Goal: Task Accomplishment & Management: Complete application form

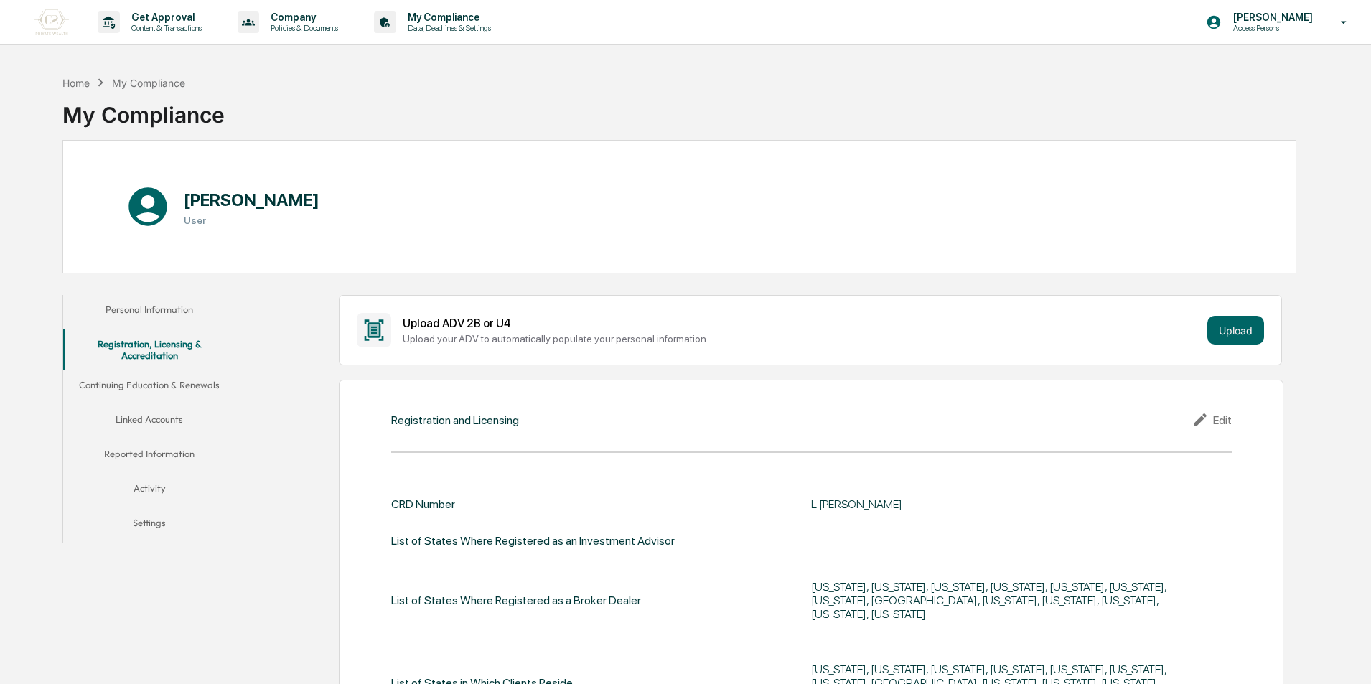
click at [173, 424] on button "Linked Accounts" at bounding box center [149, 422] width 172 height 34
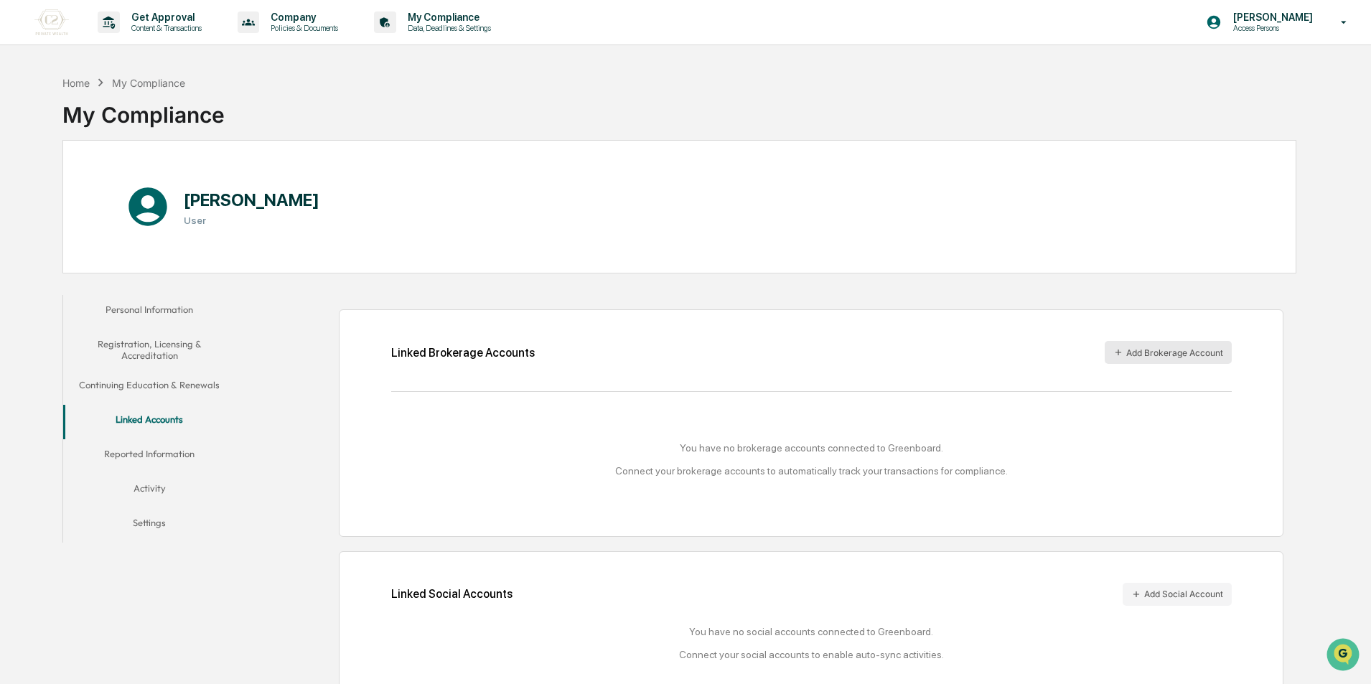
click at [1179, 351] on button "Add Brokerage Account" at bounding box center [1168, 352] width 127 height 23
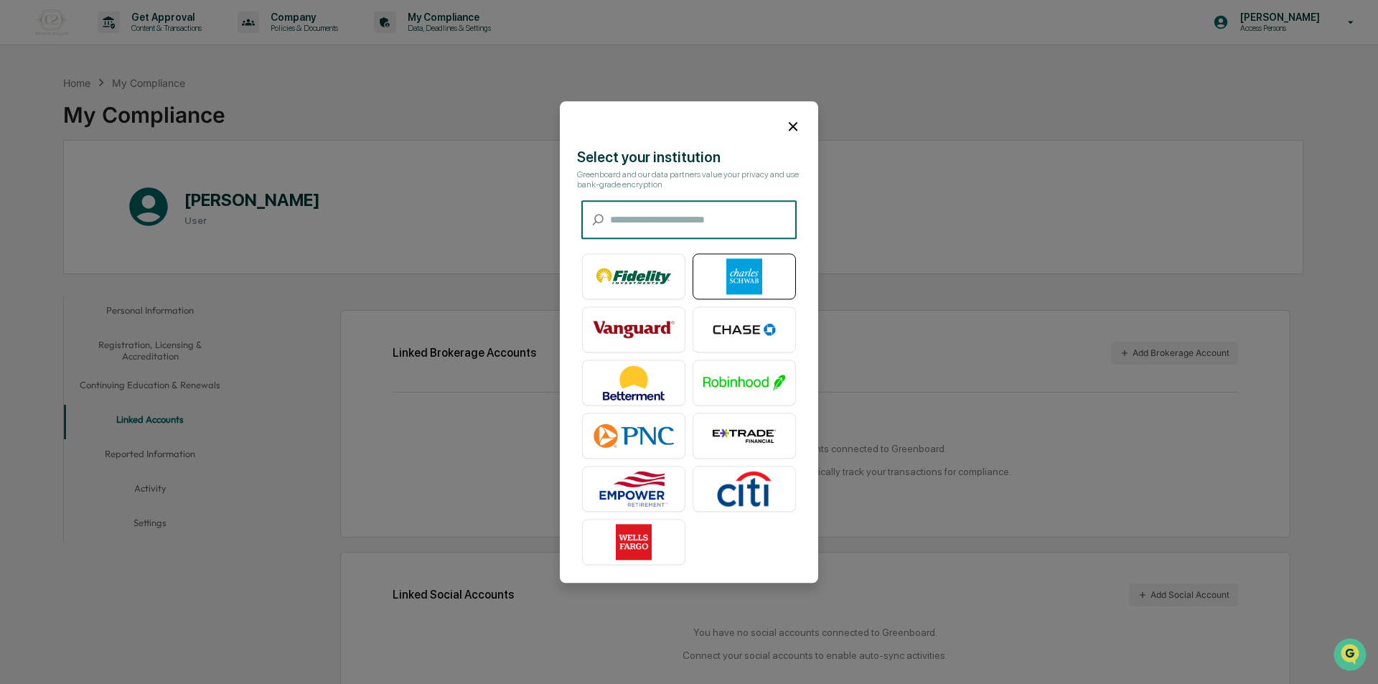
click at [759, 298] on div at bounding box center [744, 276] width 103 height 46
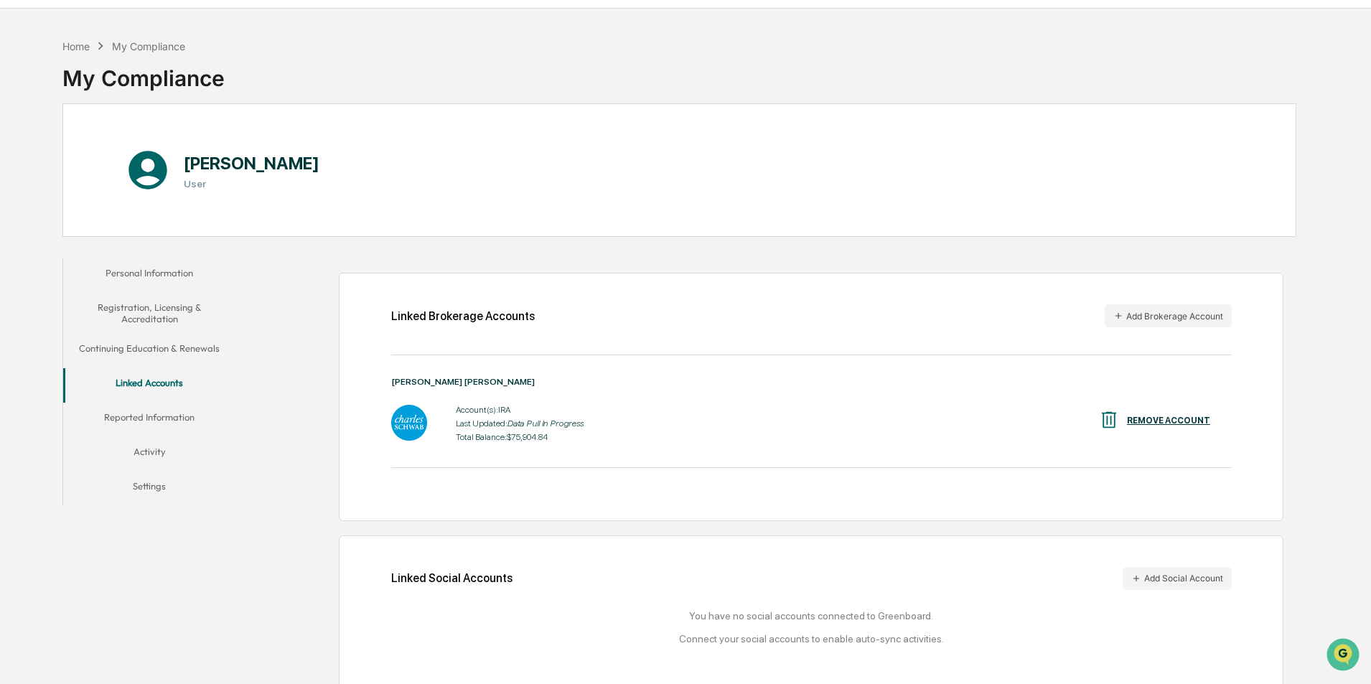
scroll to position [68, 0]
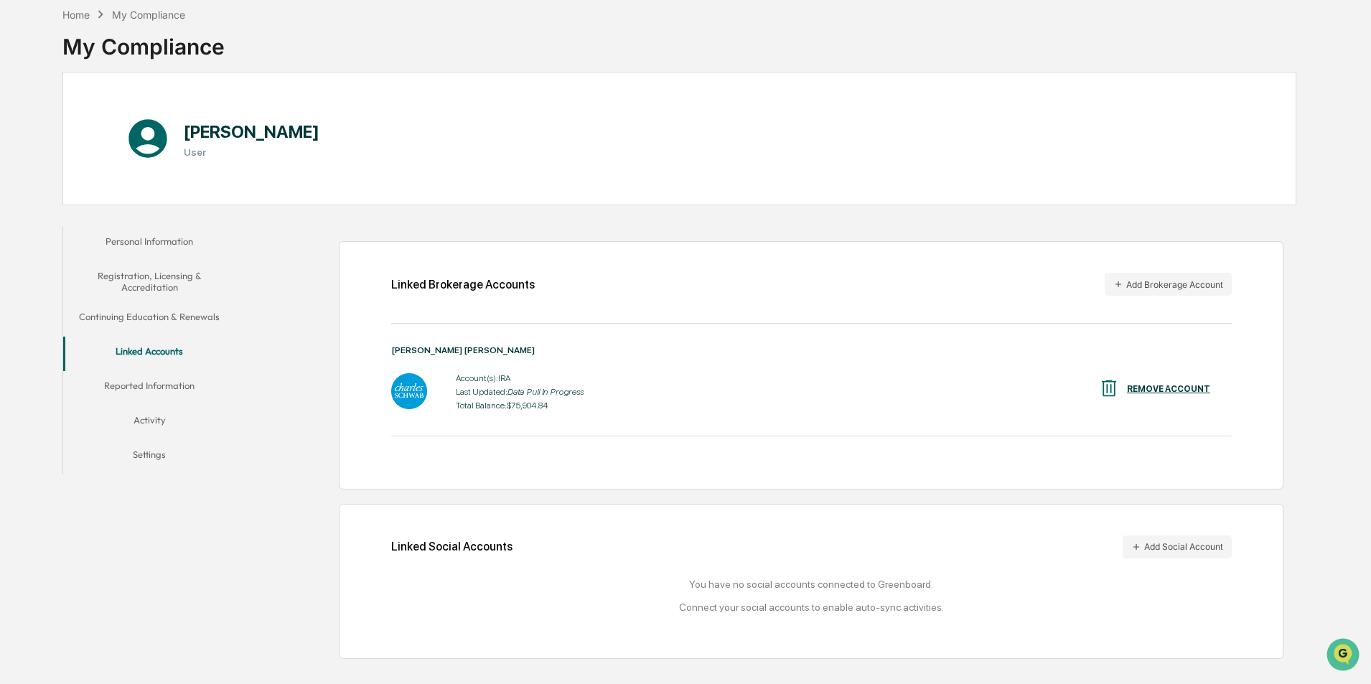
click at [140, 386] on button "Reported Information" at bounding box center [149, 388] width 172 height 34
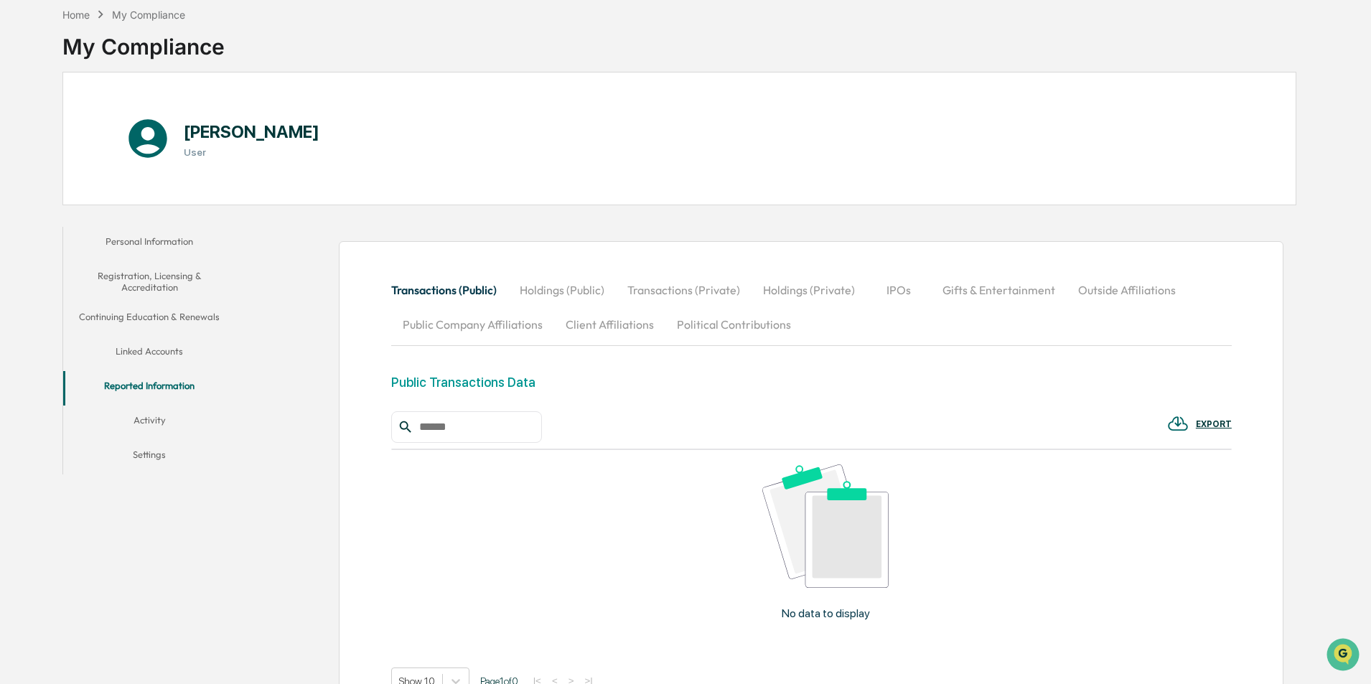
click at [141, 421] on button "Activity" at bounding box center [149, 423] width 172 height 34
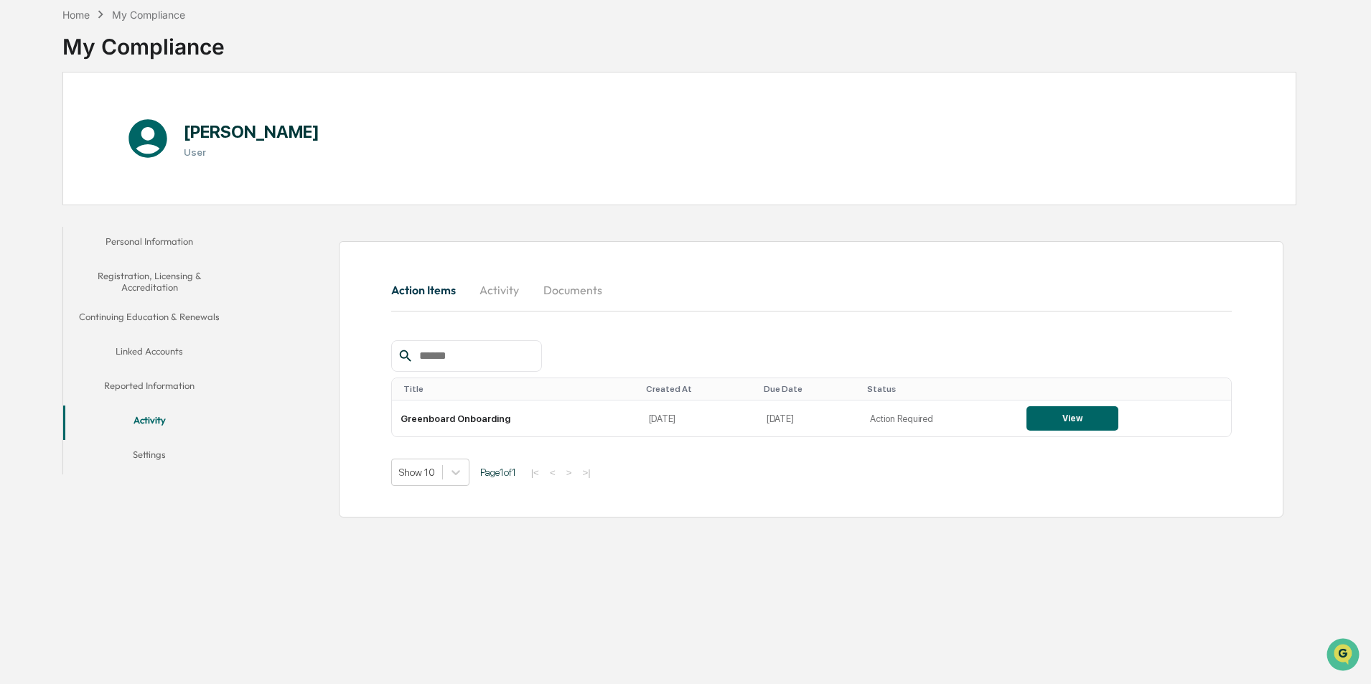
click at [148, 381] on button "Reported Information" at bounding box center [149, 388] width 172 height 34
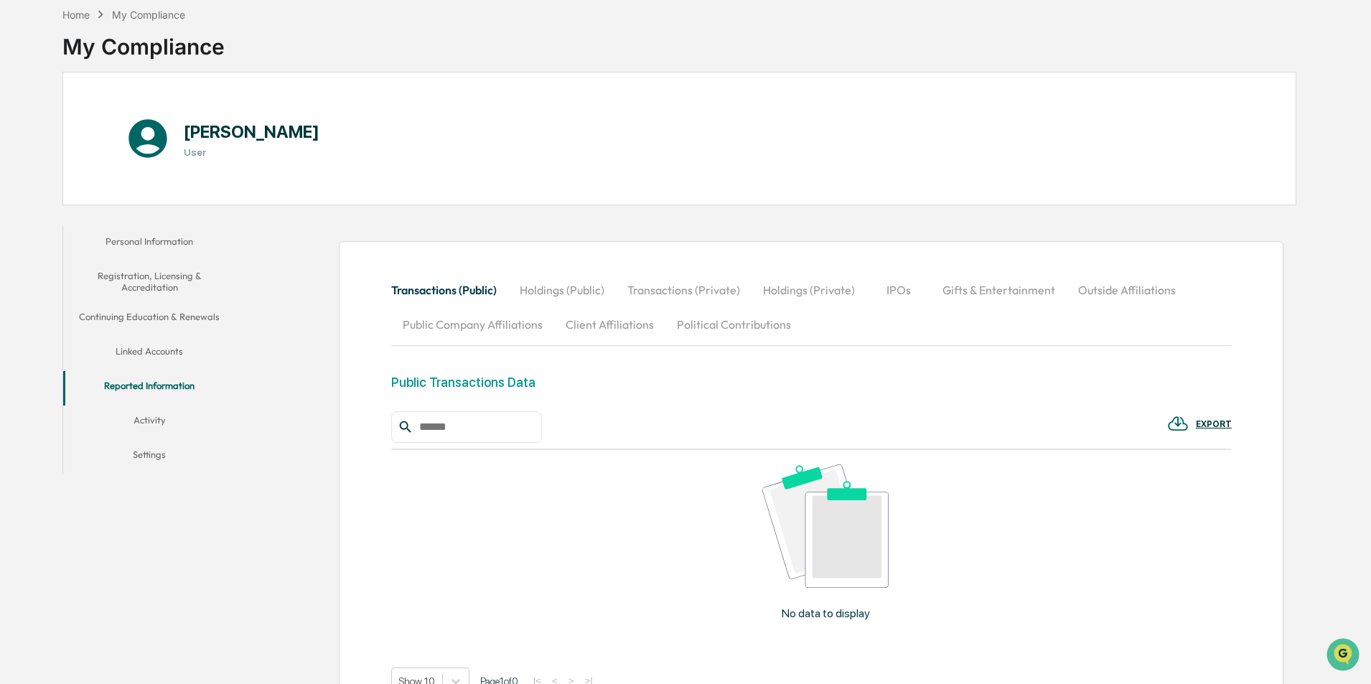
click at [1148, 291] on button "Outside Affiliations" at bounding box center [1127, 290] width 121 height 34
click at [469, 433] on input "text" at bounding box center [474, 427] width 122 height 19
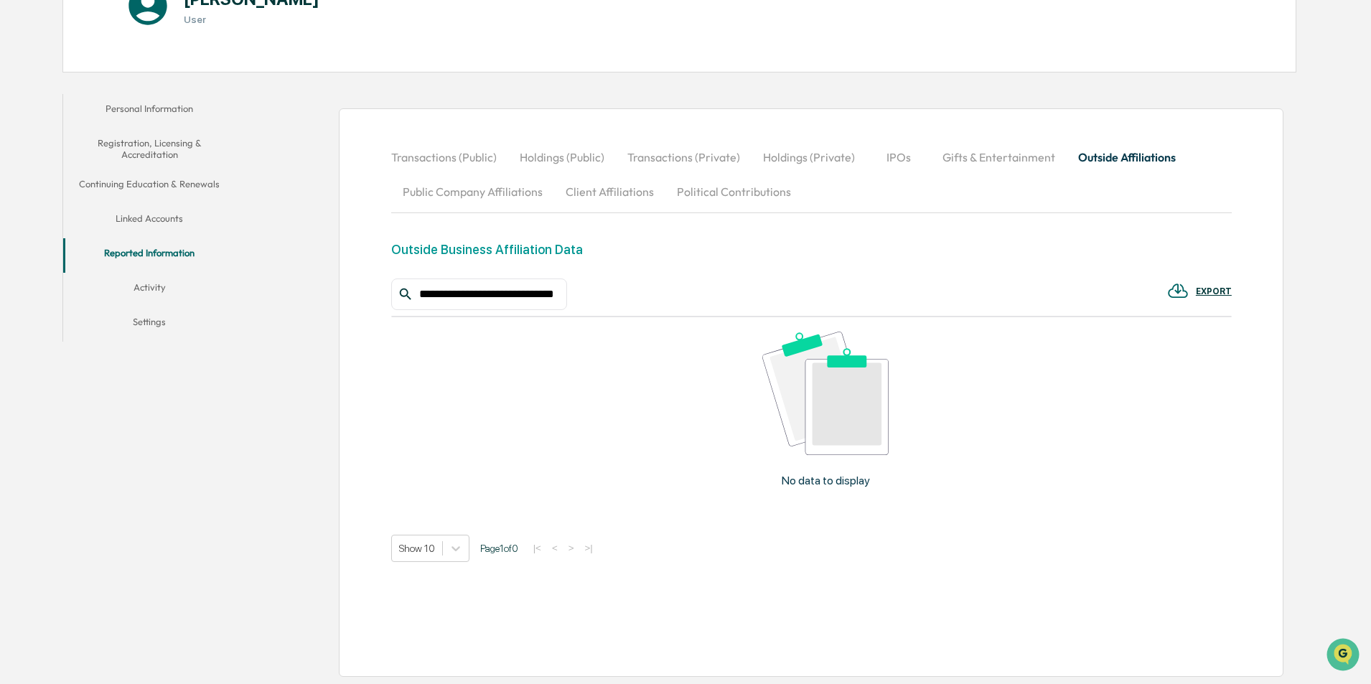
drag, startPoint x: 553, startPoint y: 292, endPoint x: 357, endPoint y: 285, distance: 196.1
click at [357, 285] on div "**********" at bounding box center [811, 392] width 945 height 568
type input "*"
click at [177, 289] on button "Activity" at bounding box center [149, 290] width 172 height 34
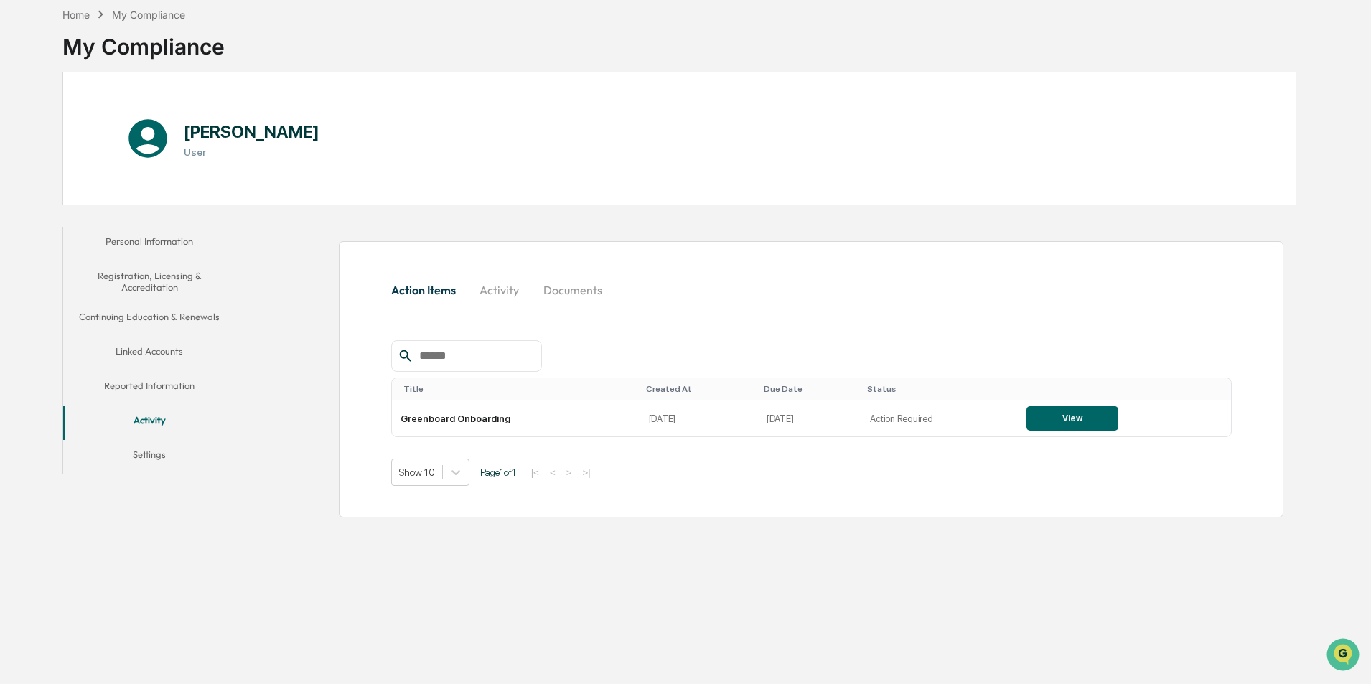
click at [141, 451] on button "Settings" at bounding box center [149, 457] width 172 height 34
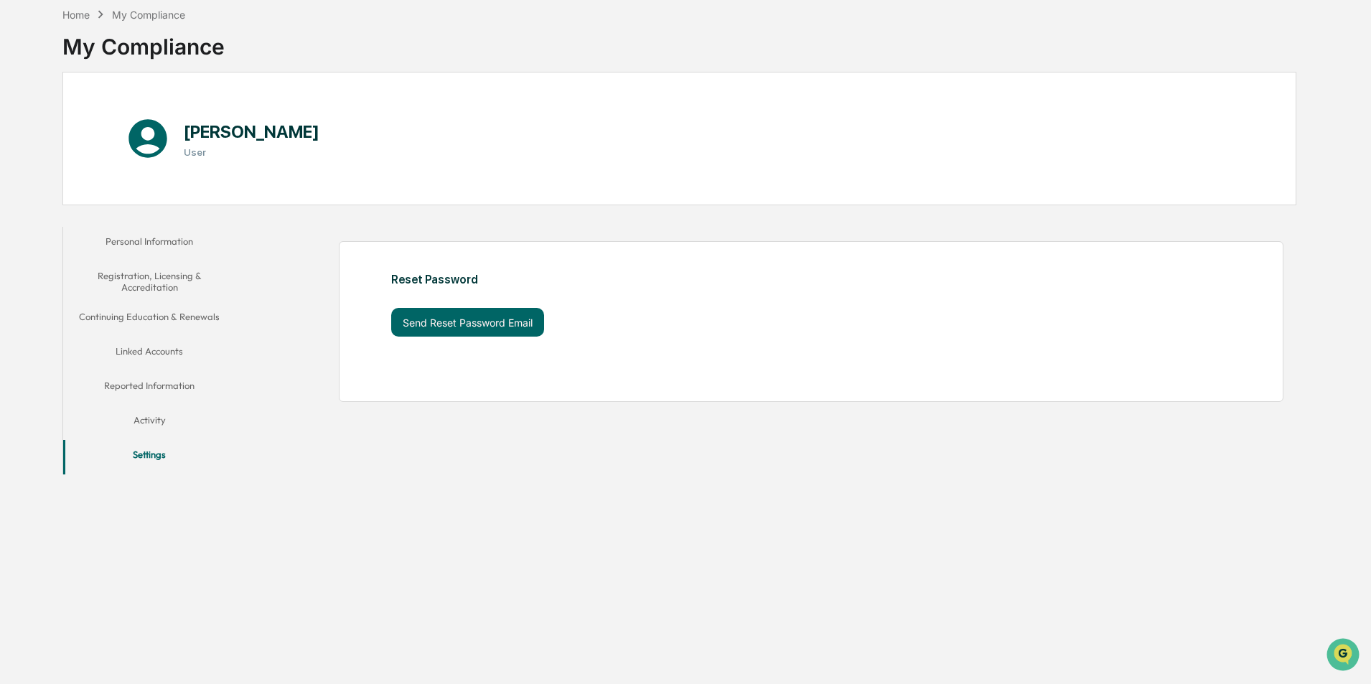
click at [168, 276] on button "Registration, Licensing & Accreditation" at bounding box center [149, 281] width 172 height 41
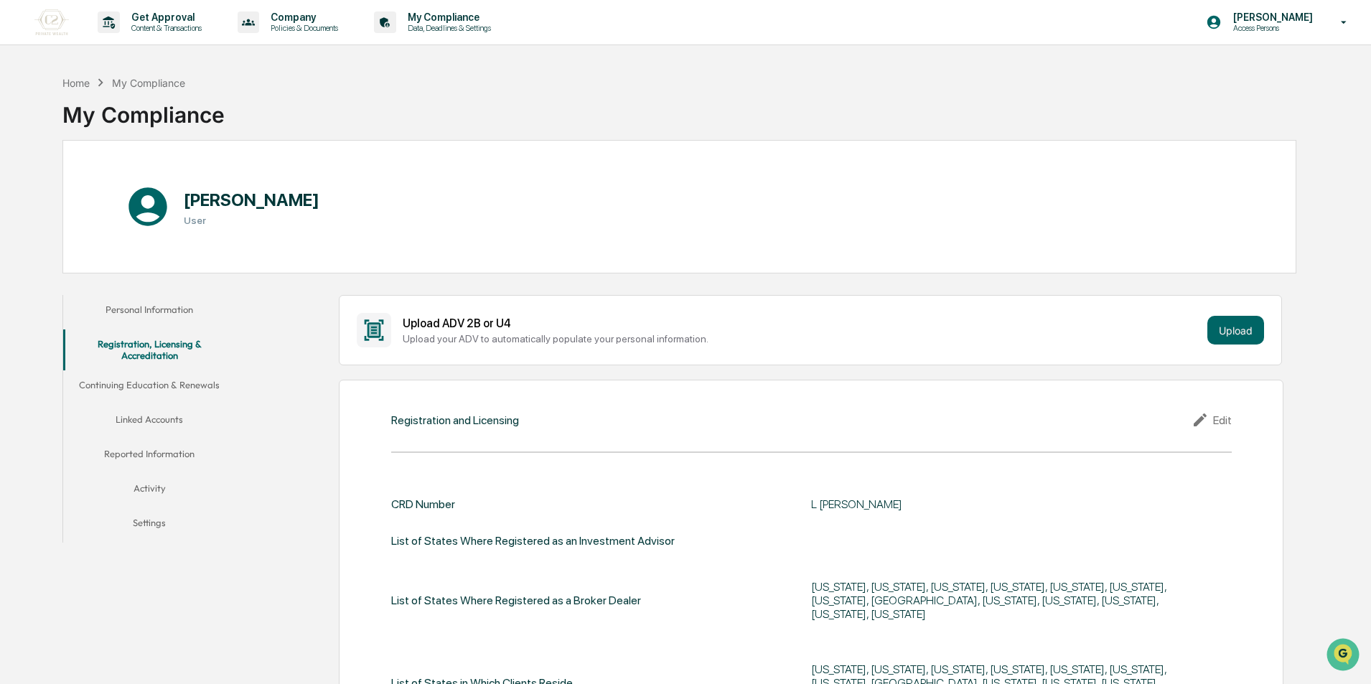
click at [160, 307] on button "Personal Information" at bounding box center [149, 312] width 172 height 34
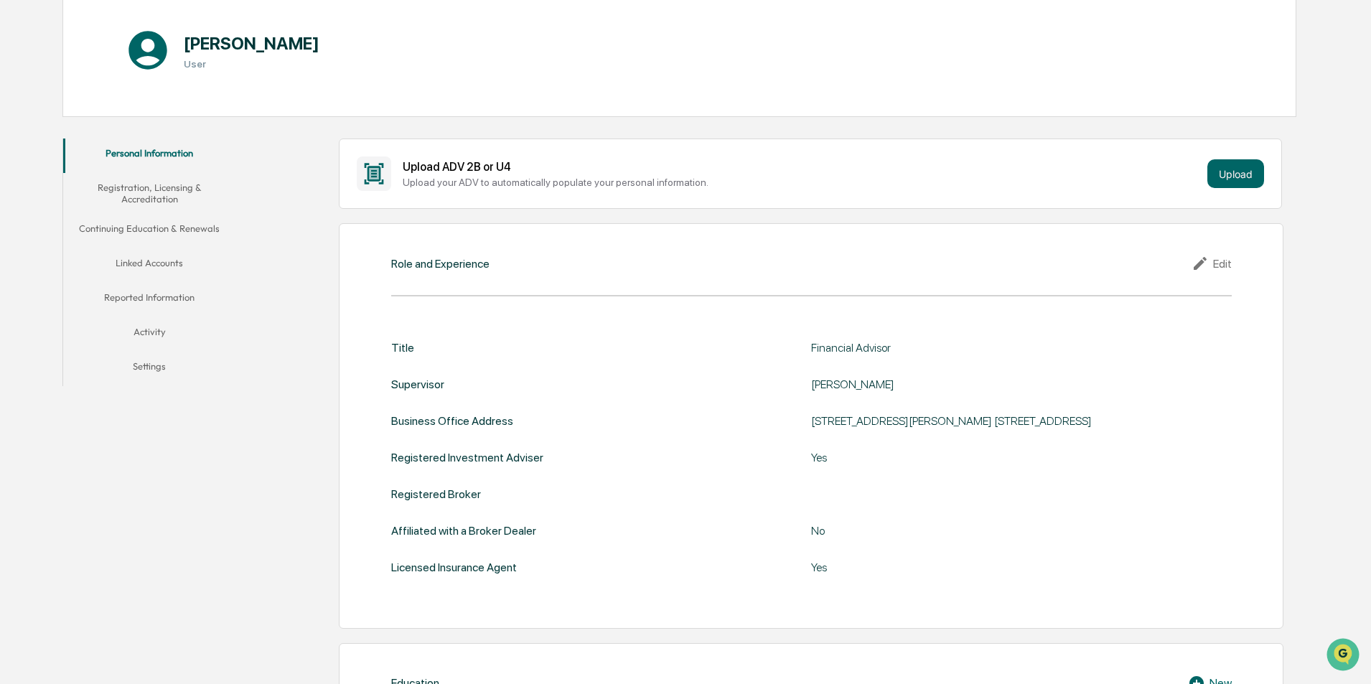
scroll to position [215, 0]
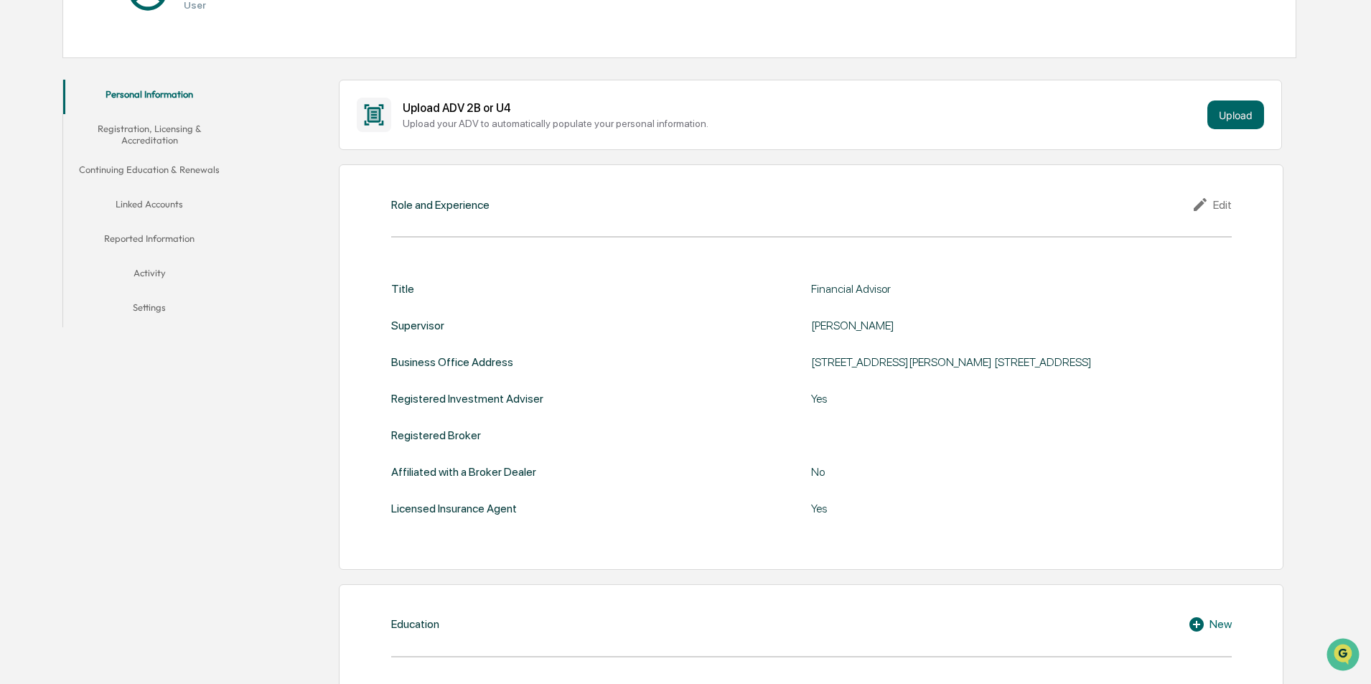
click at [120, 166] on button "Continuing Education & Renewals" at bounding box center [149, 172] width 172 height 34
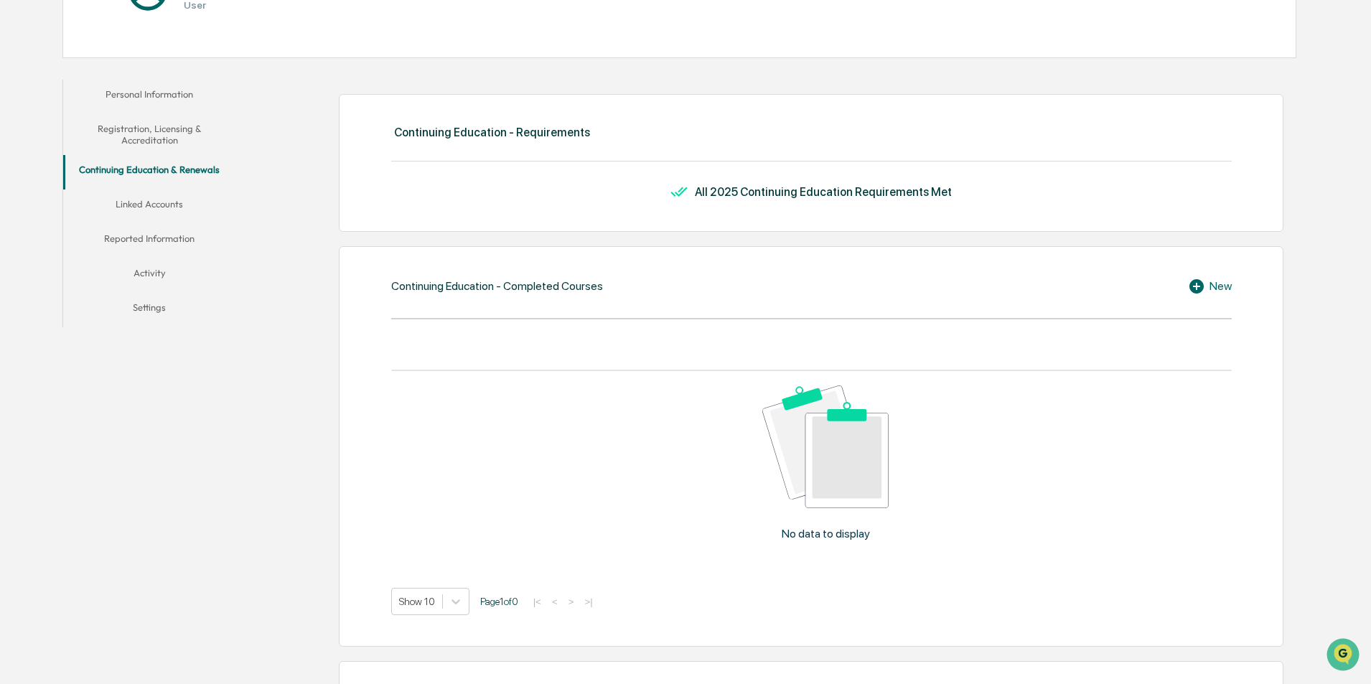
click at [164, 207] on button "Linked Accounts" at bounding box center [149, 206] width 172 height 34
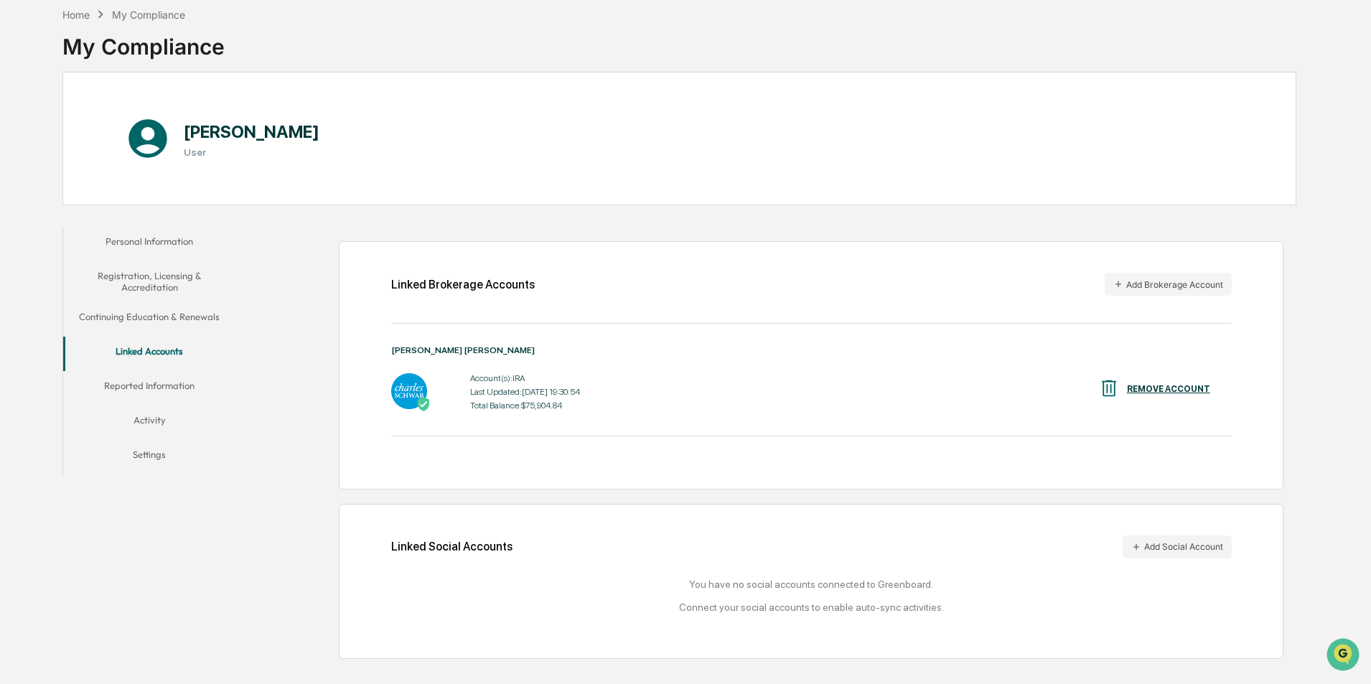
click at [160, 384] on button "Reported Information" at bounding box center [149, 388] width 172 height 34
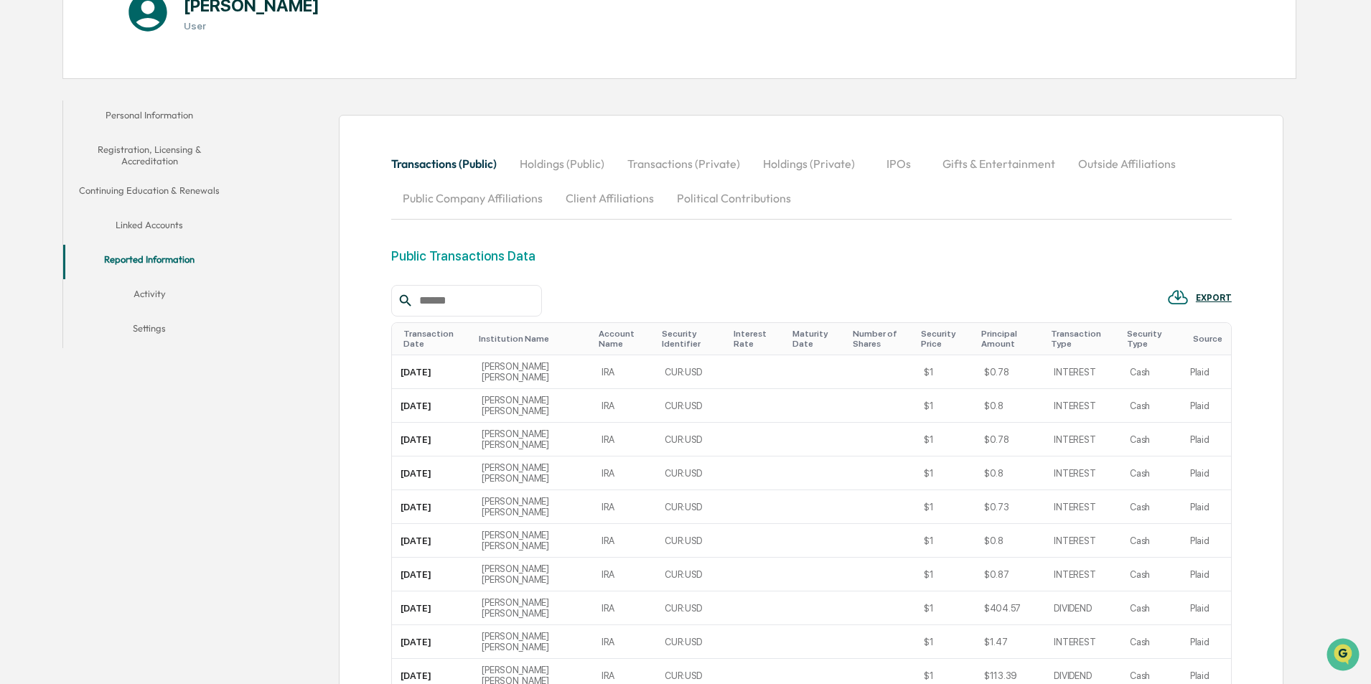
scroll to position [159, 0]
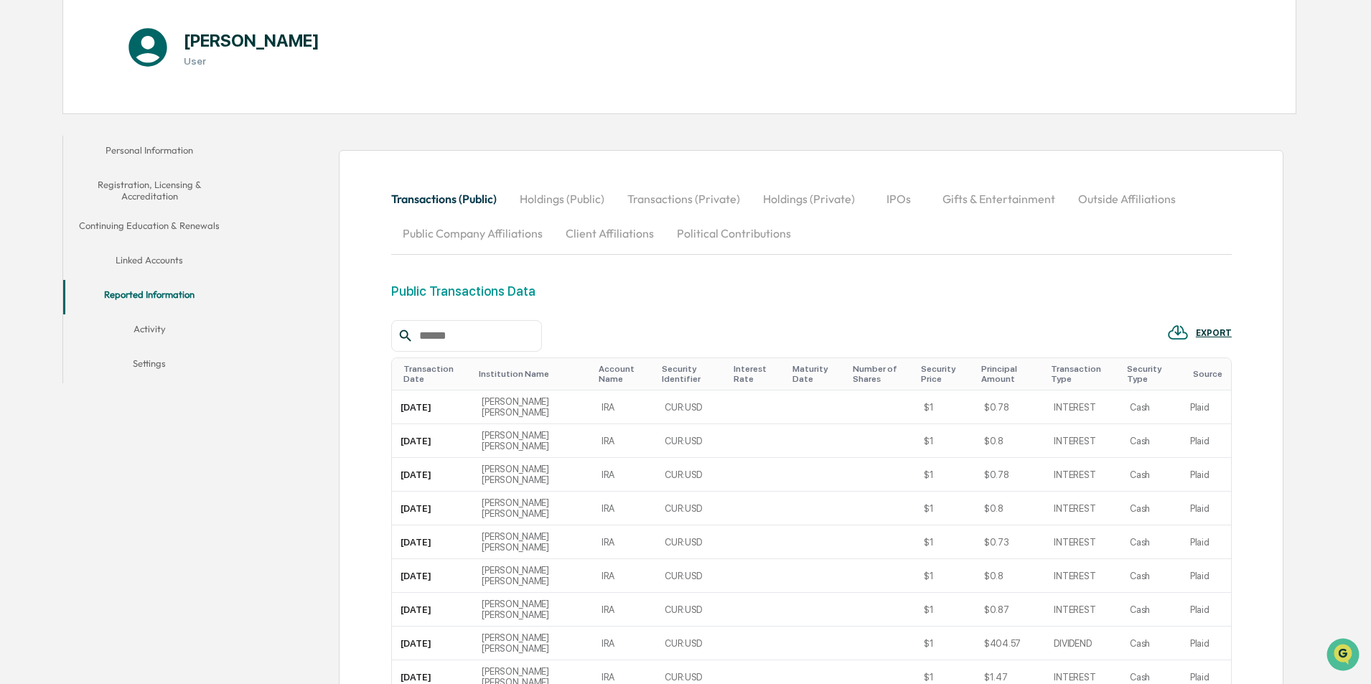
click at [167, 333] on button "Activity" at bounding box center [149, 331] width 172 height 34
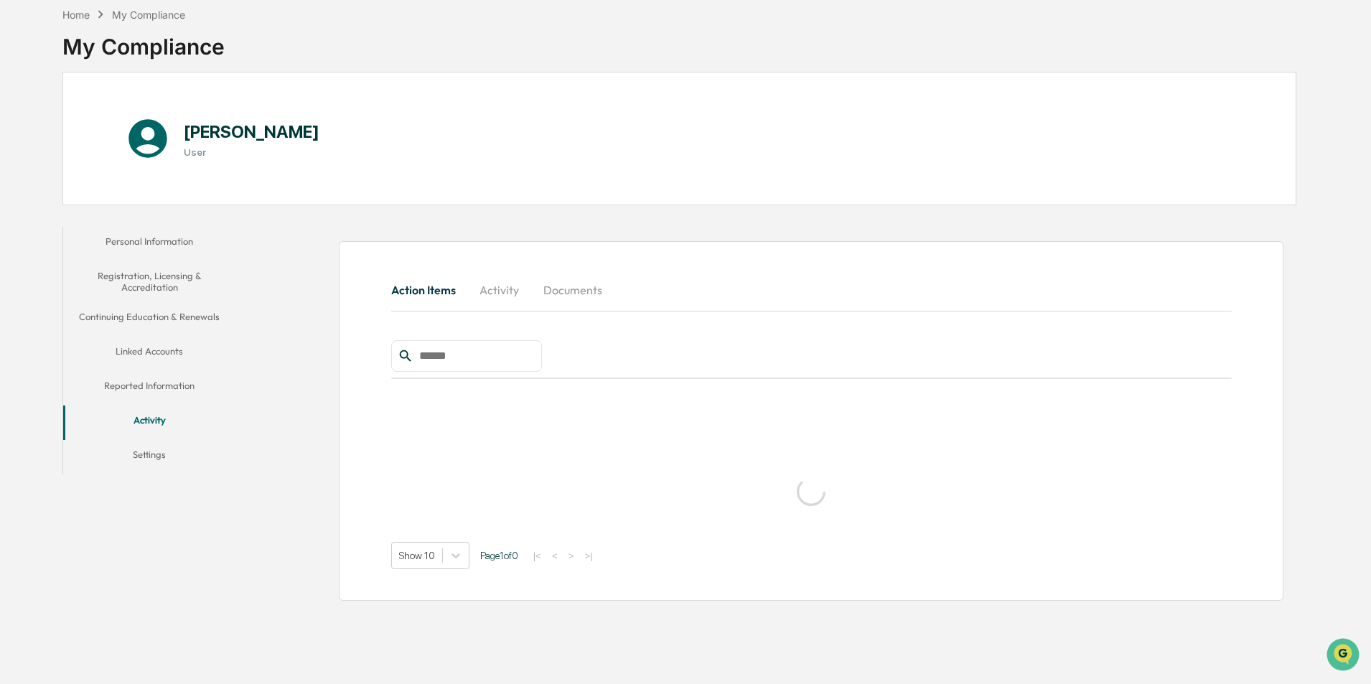
scroll to position [68, 0]
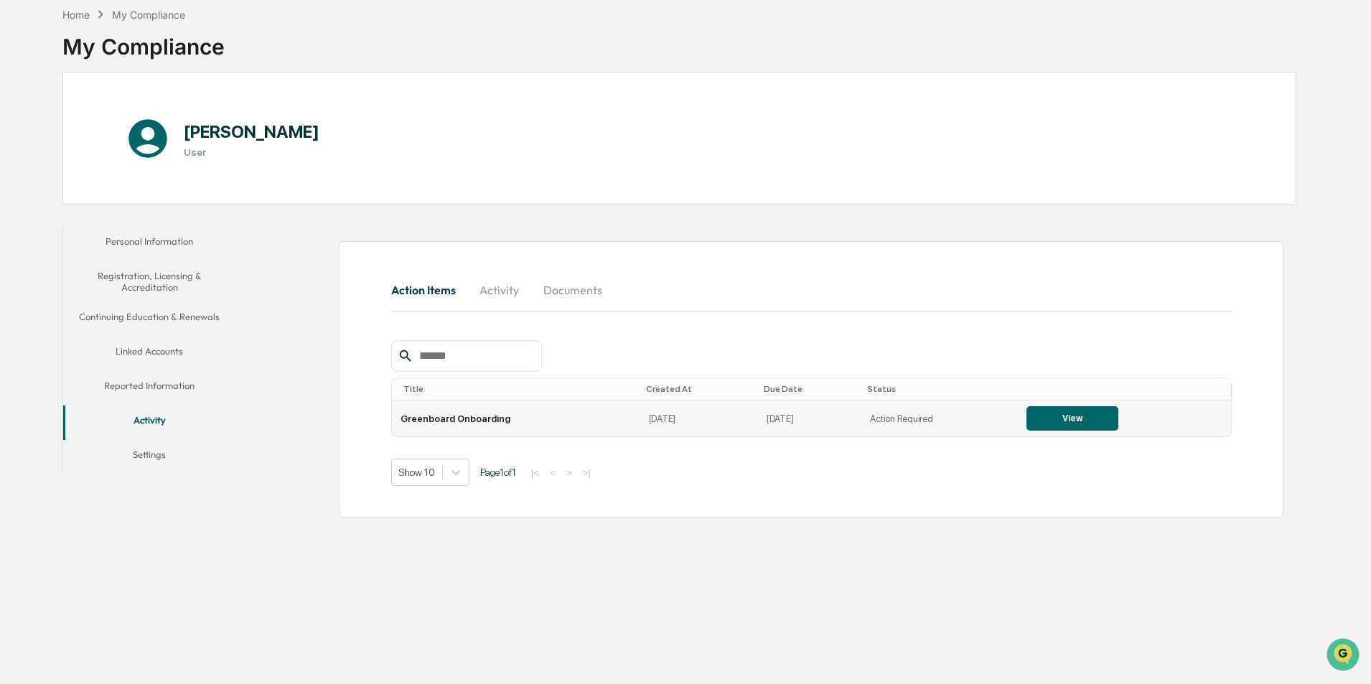
click at [1057, 412] on button "View" at bounding box center [1072, 418] width 92 height 24
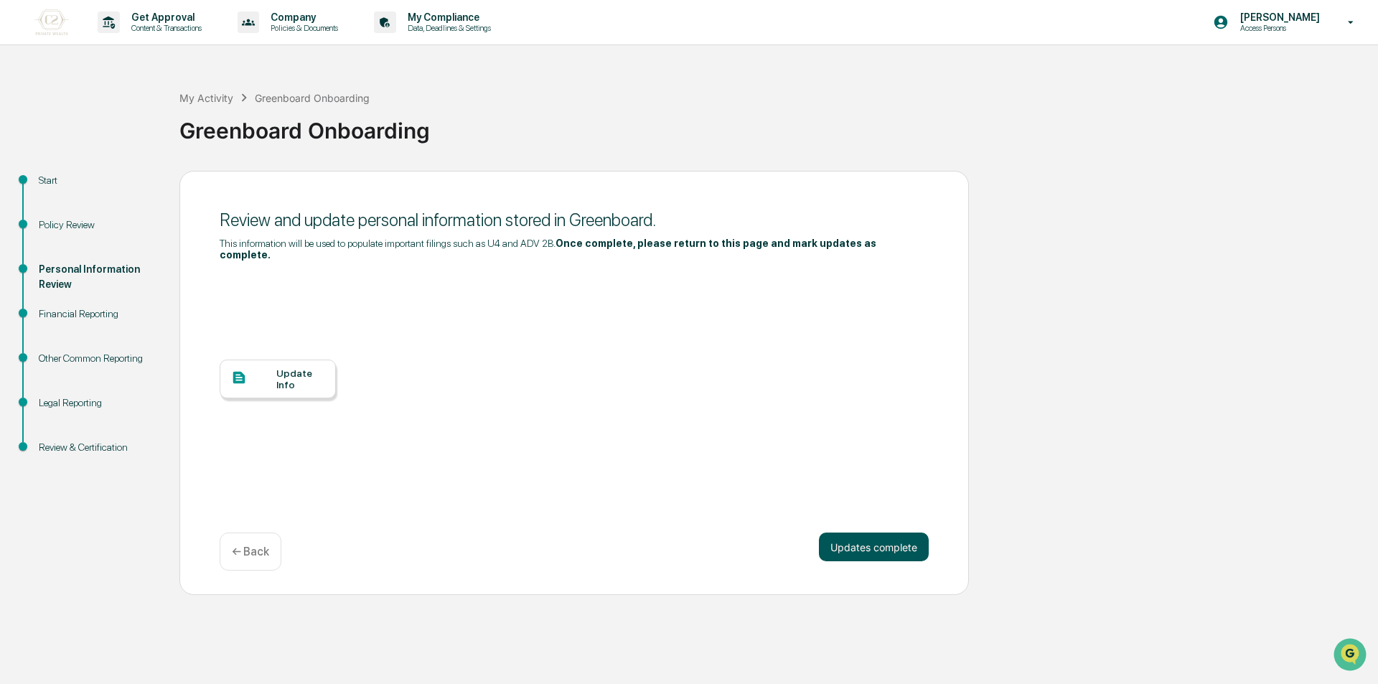
click at [900, 540] on button "Updates complete" at bounding box center [874, 547] width 110 height 29
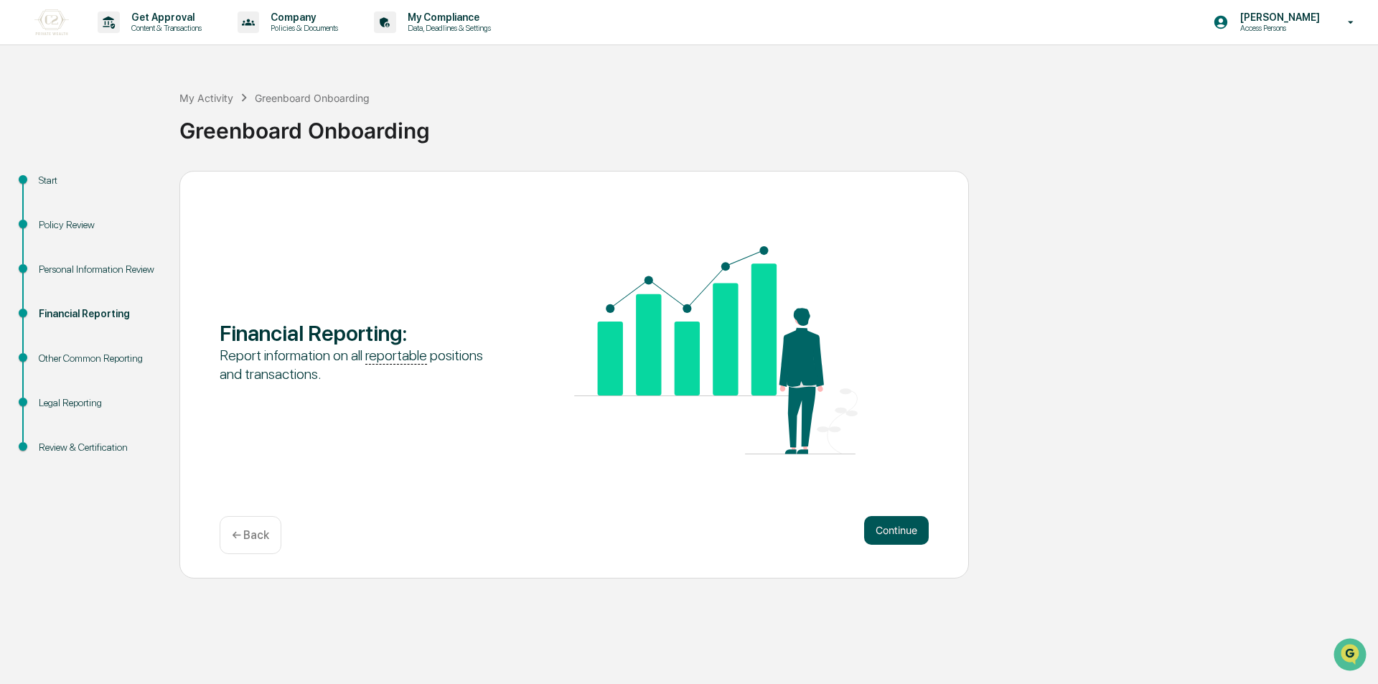
click at [906, 528] on button "Continue" at bounding box center [896, 530] width 65 height 29
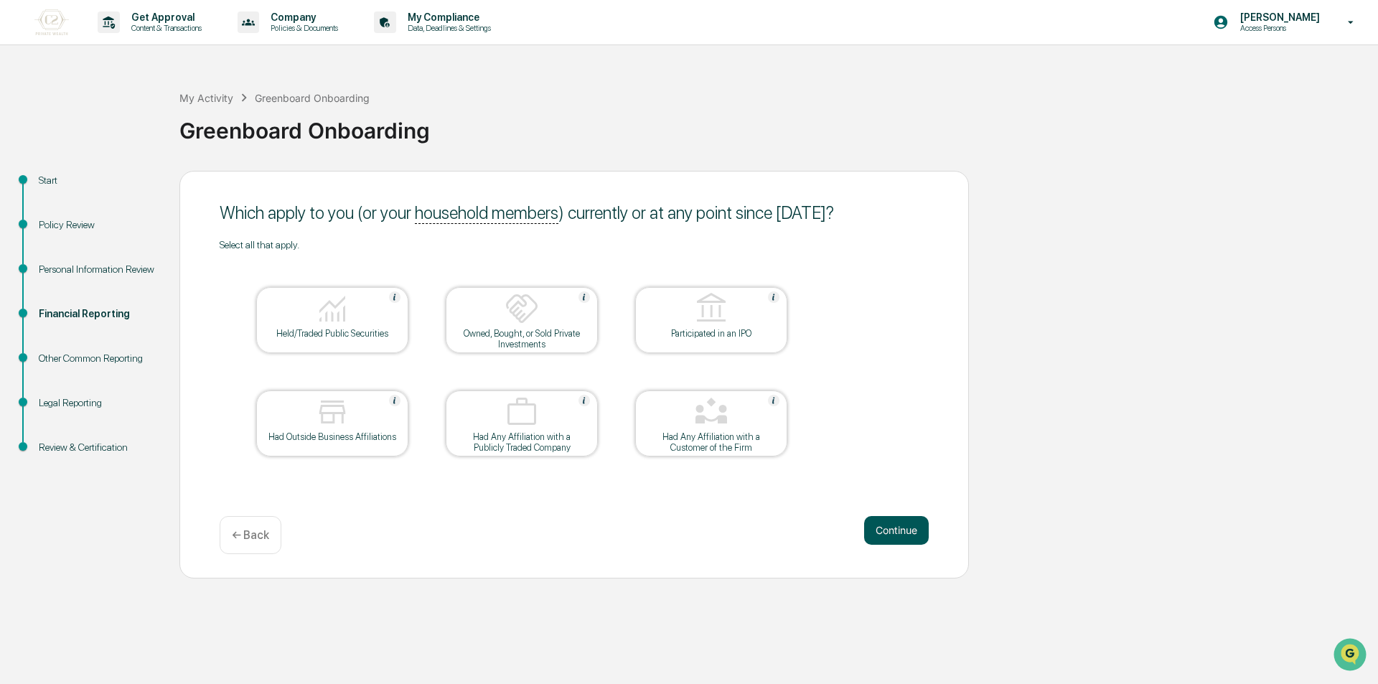
click at [909, 537] on button "Continue" at bounding box center [896, 530] width 65 height 29
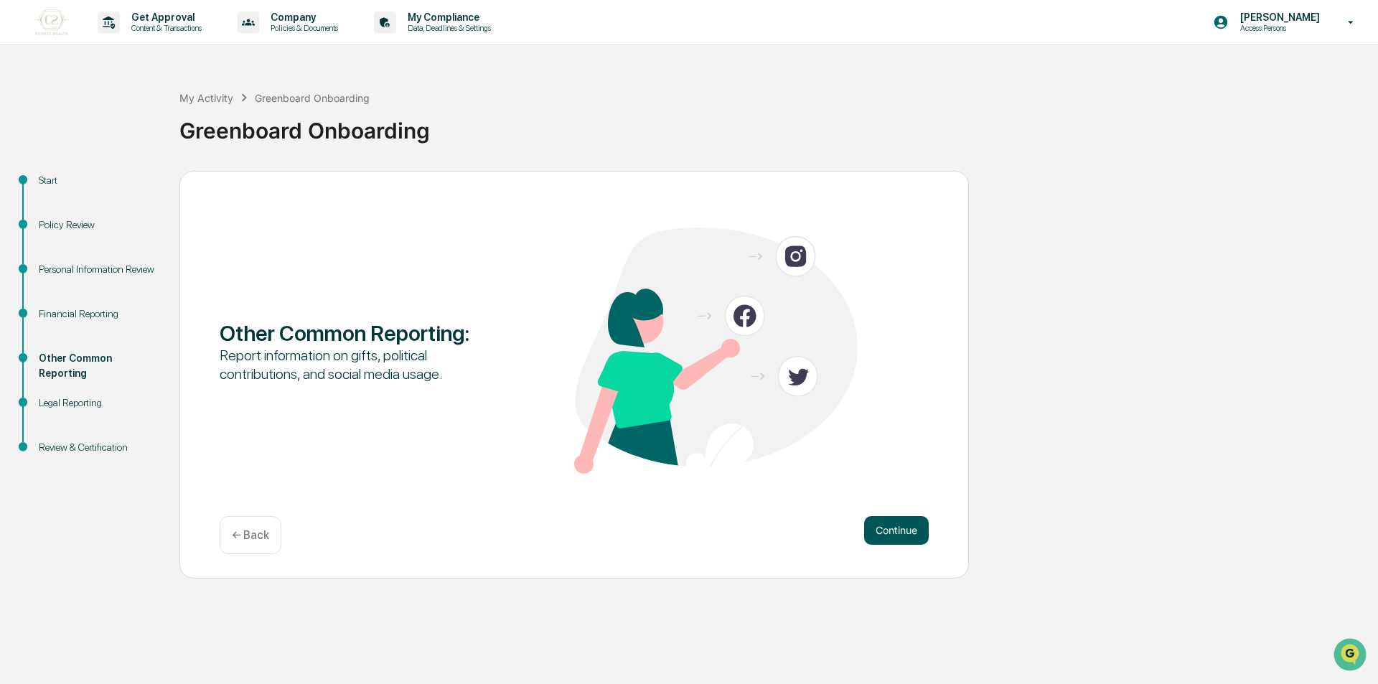
click at [895, 523] on button "Continue" at bounding box center [896, 530] width 65 height 29
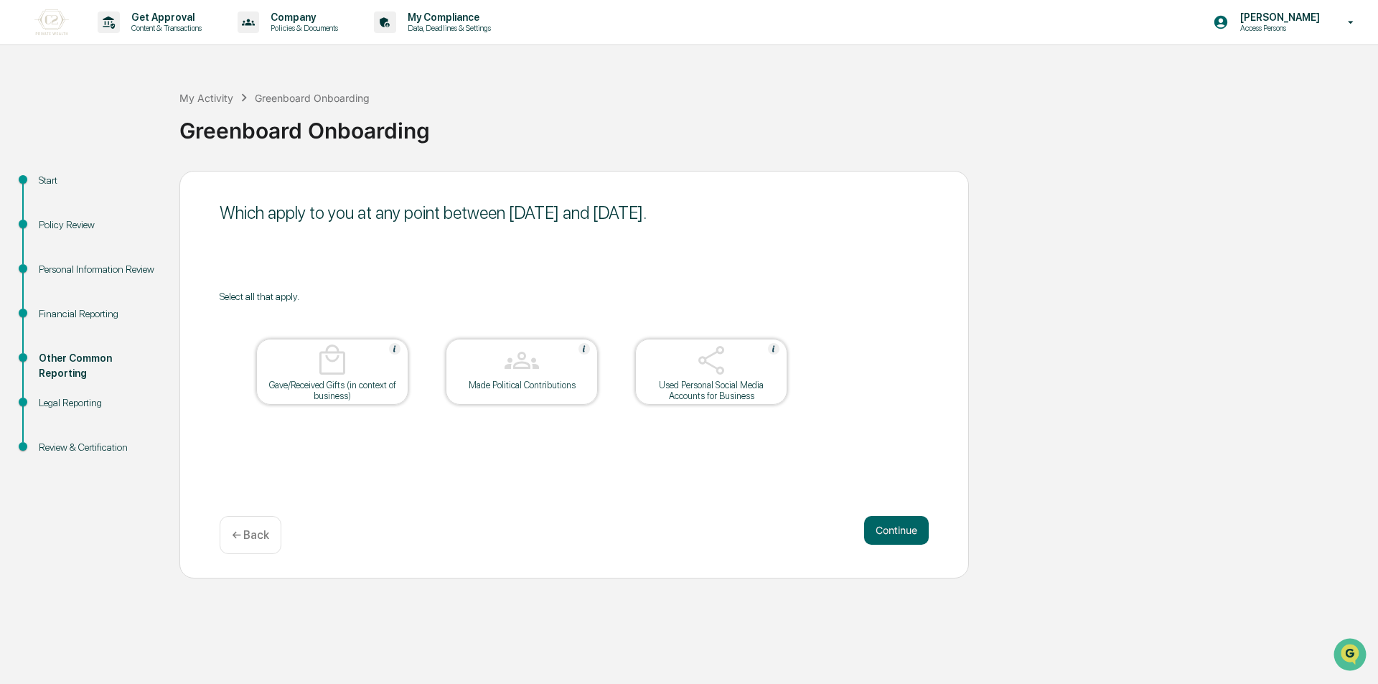
click at [895, 523] on button "Continue" at bounding box center [896, 530] width 65 height 29
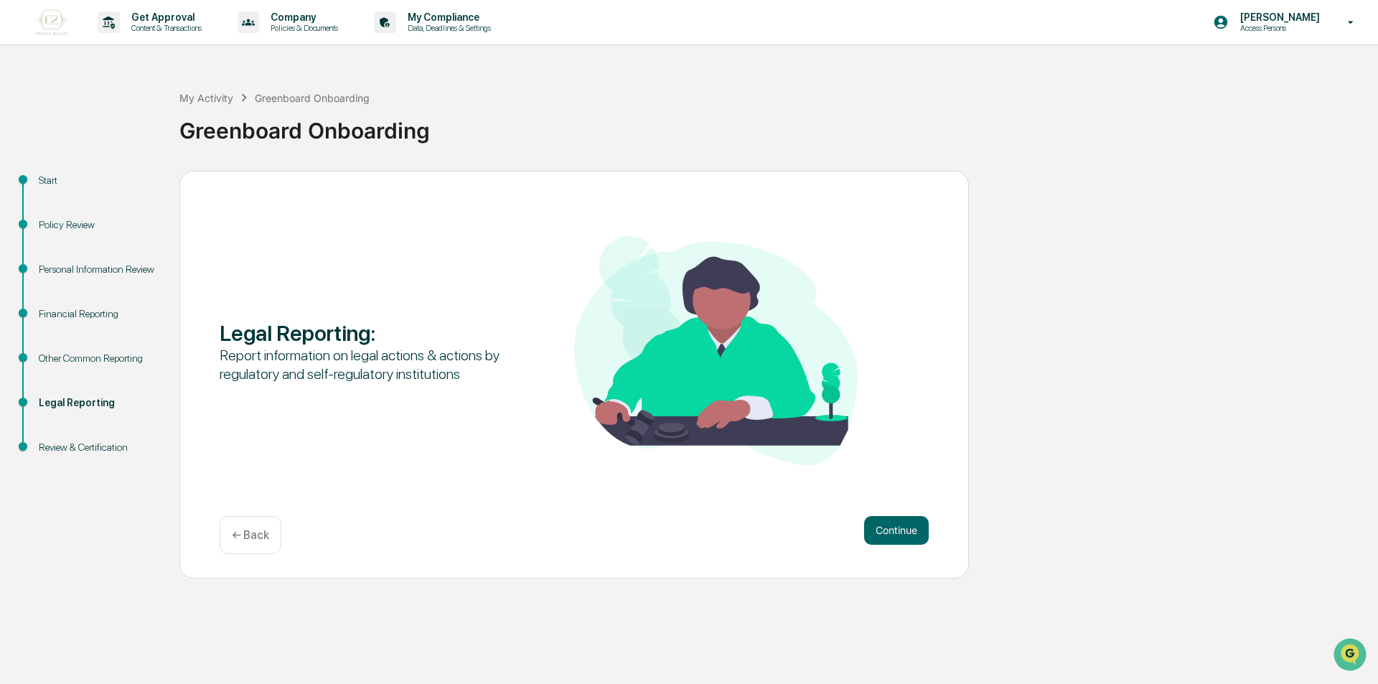
click at [245, 527] on div "← Back" at bounding box center [251, 535] width 62 height 38
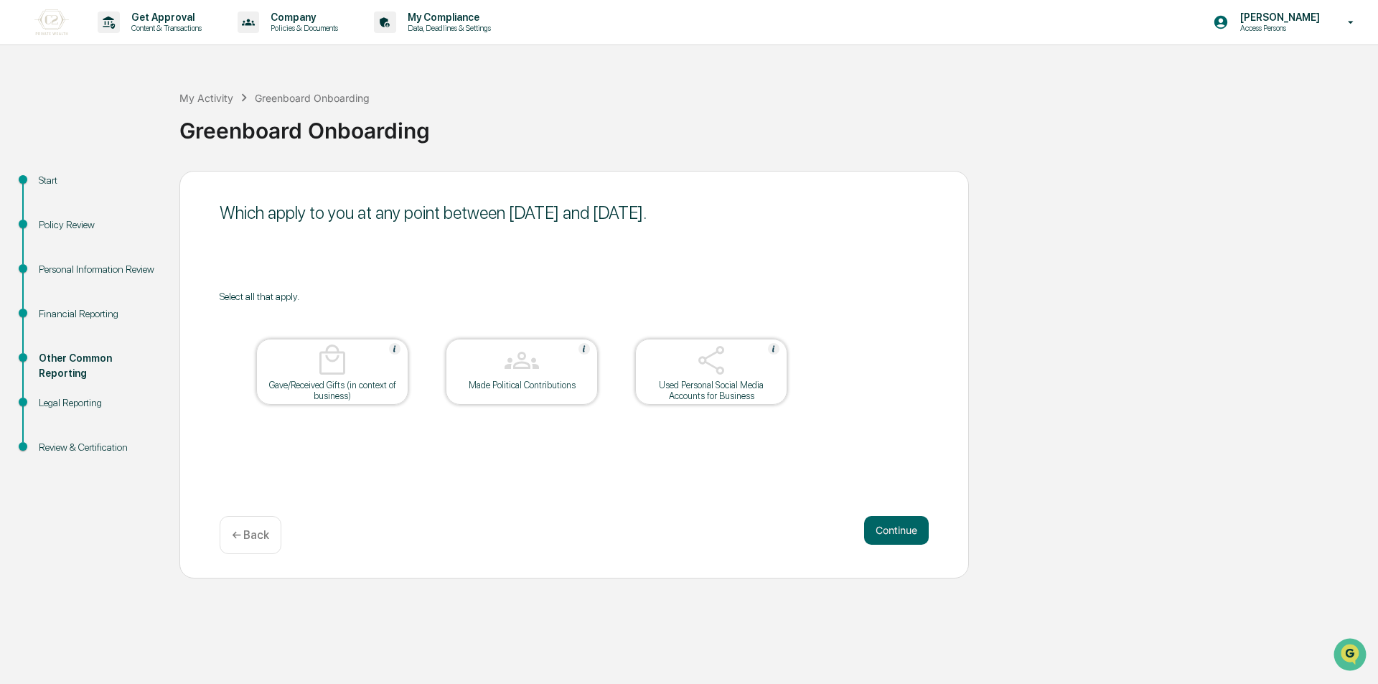
click at [734, 373] on div at bounding box center [712, 361] width 144 height 37
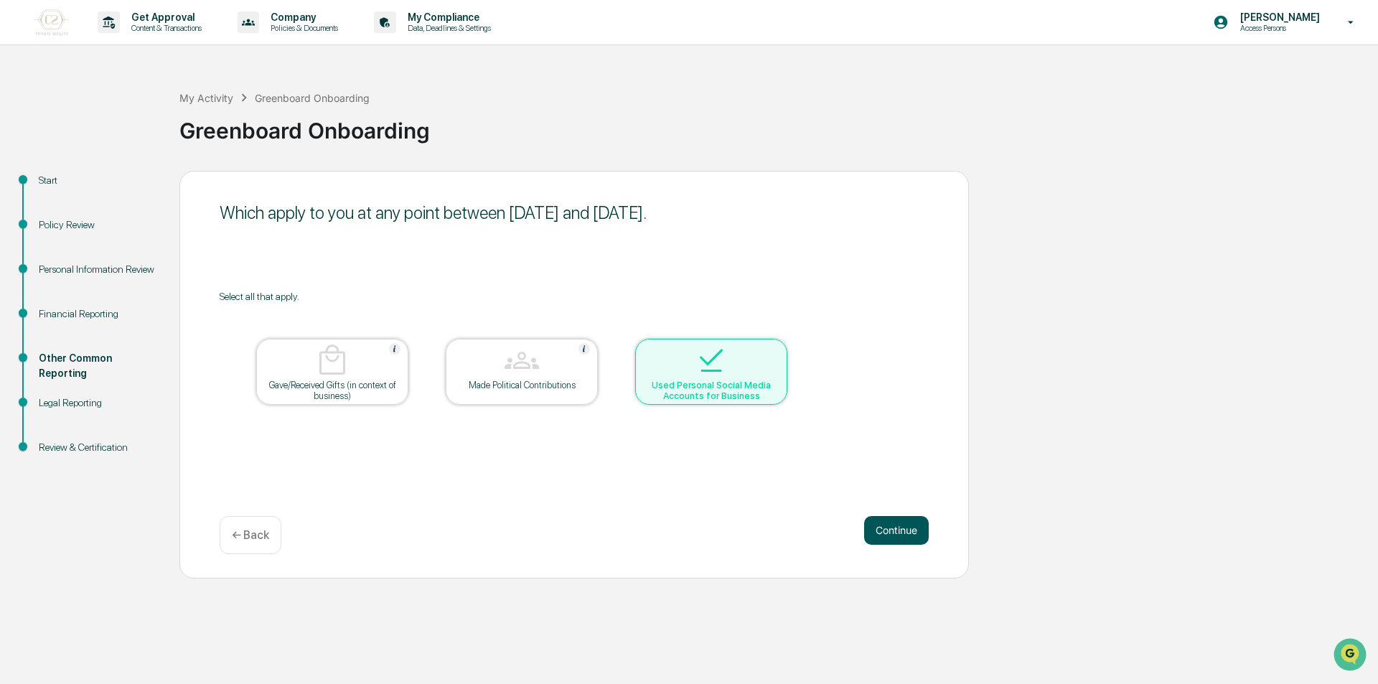
click at [902, 528] on button "Continue" at bounding box center [896, 530] width 65 height 29
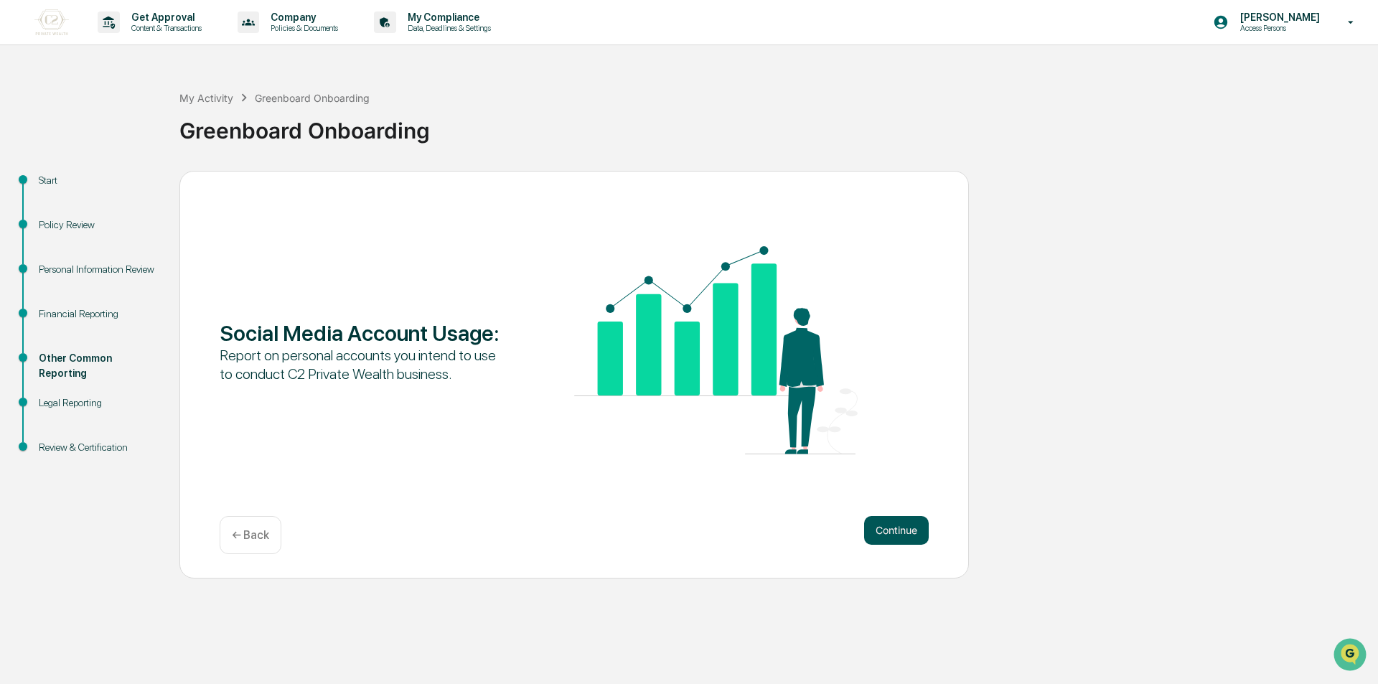
click at [901, 534] on button "Continue" at bounding box center [896, 530] width 65 height 29
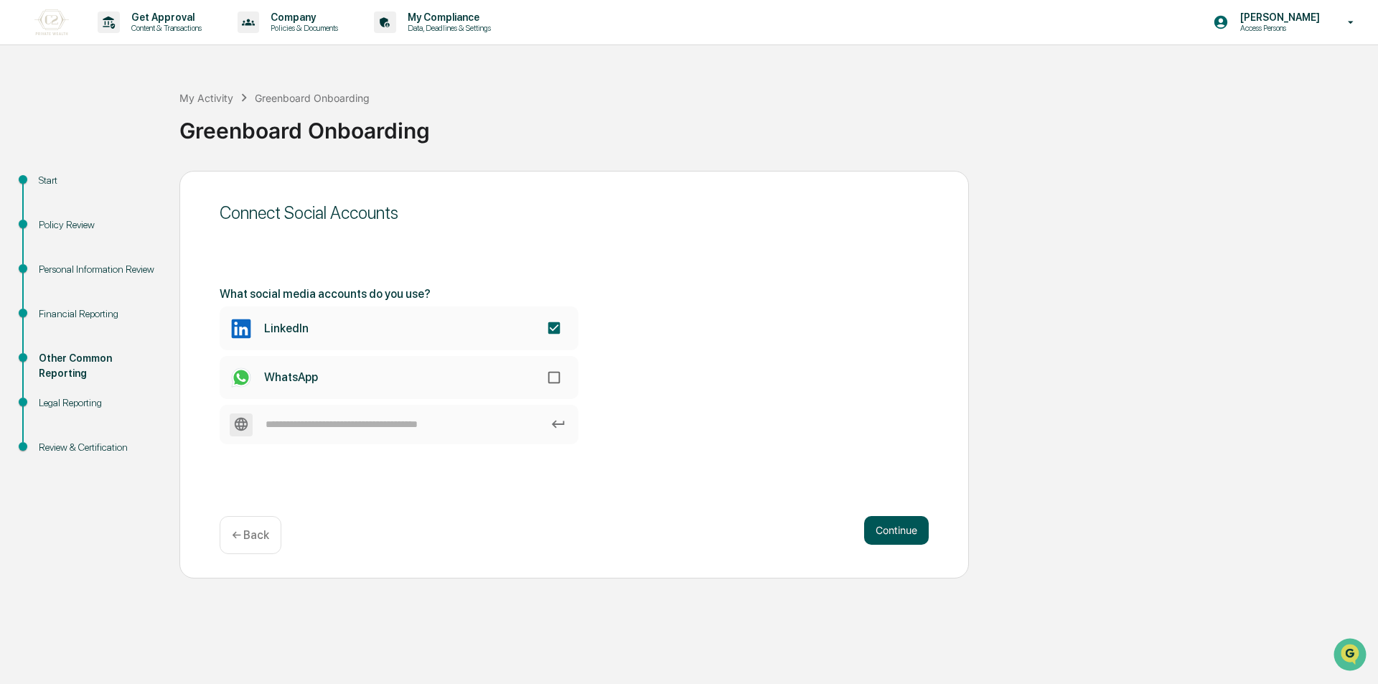
click at [881, 528] on button "Continue" at bounding box center [896, 530] width 65 height 29
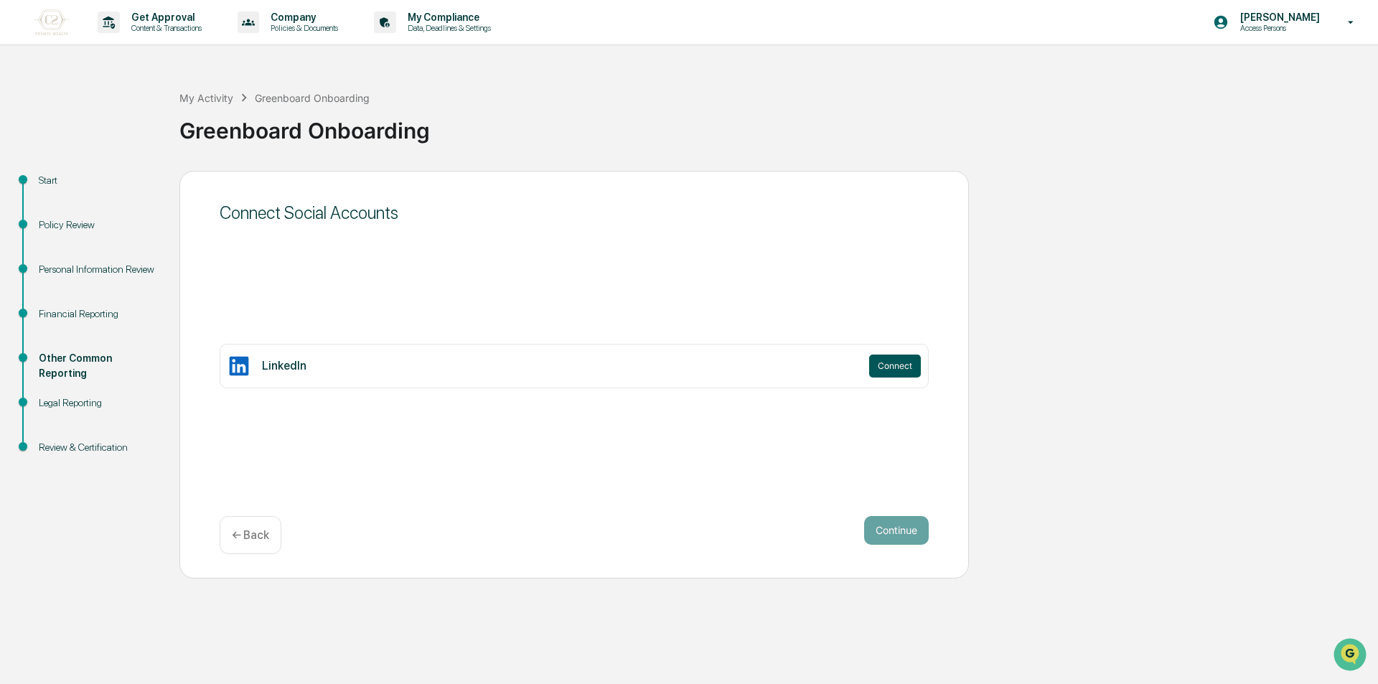
click at [884, 361] on button "Connect" at bounding box center [895, 366] width 52 height 23
click at [882, 519] on button "Continue" at bounding box center [896, 530] width 65 height 29
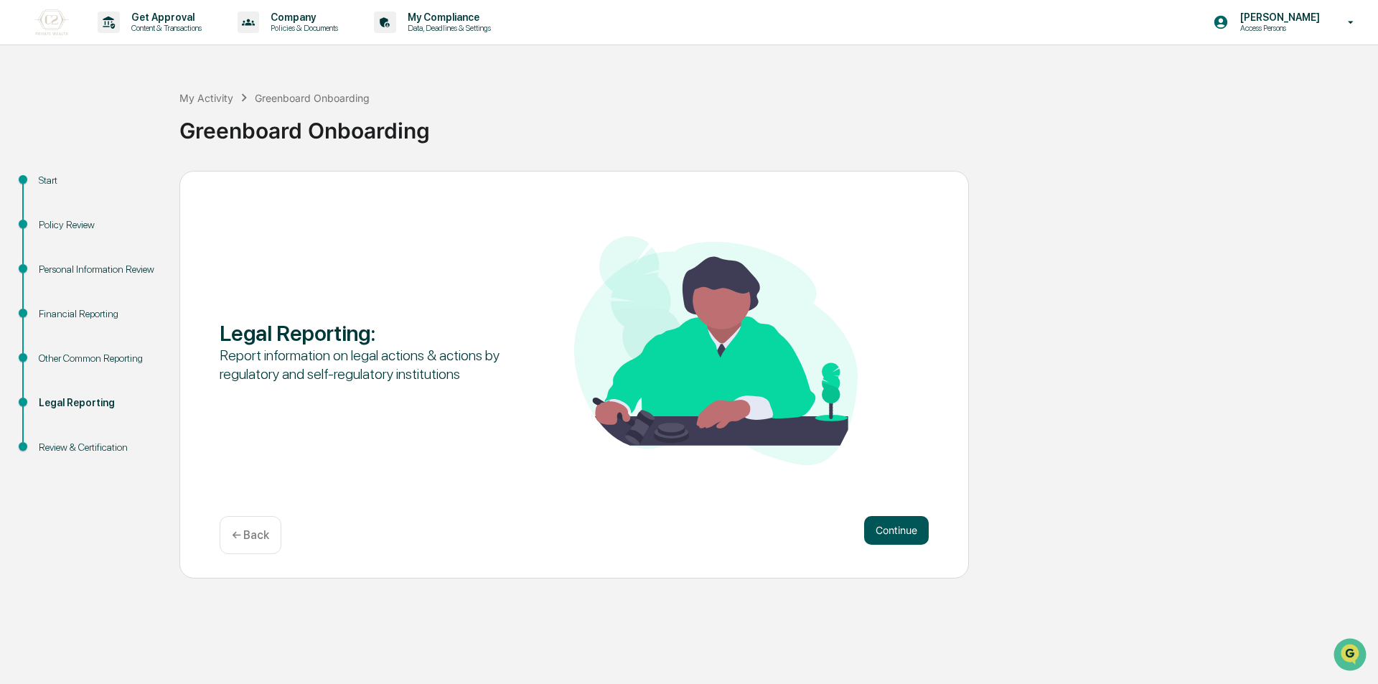
click at [899, 533] on button "Continue" at bounding box center [896, 530] width 65 height 29
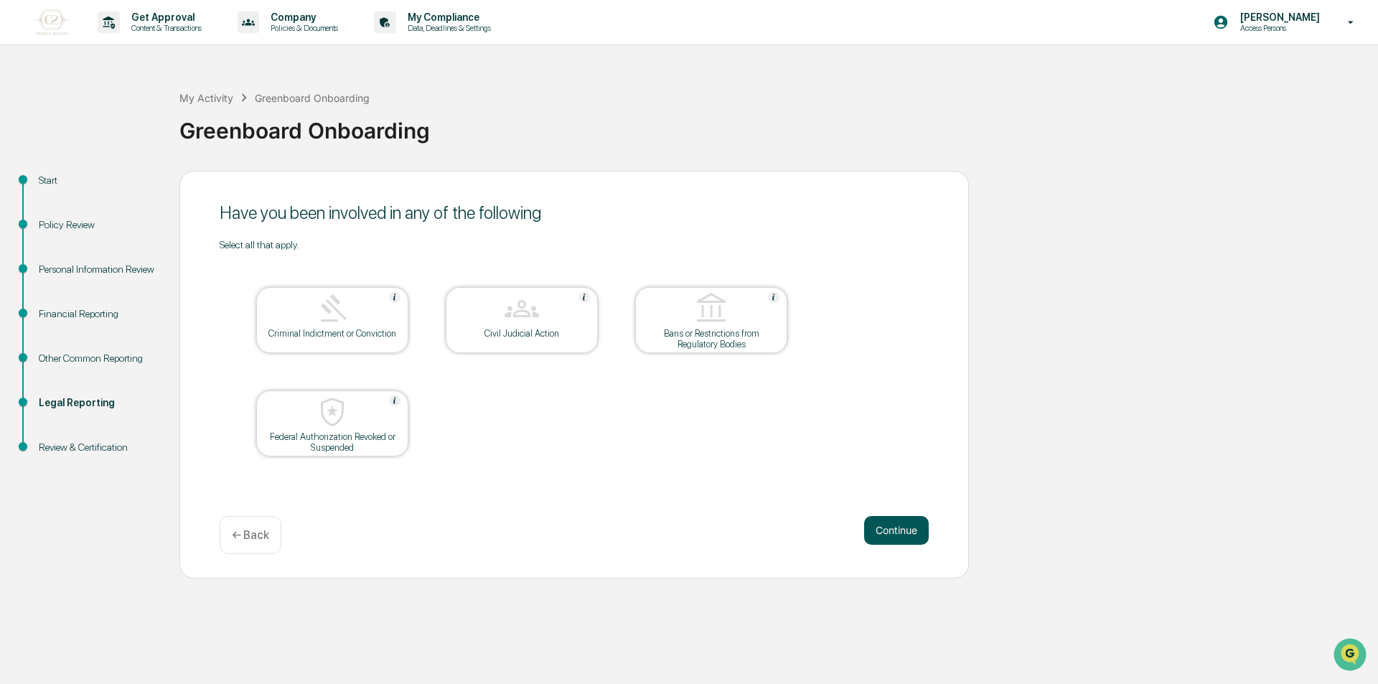
click at [899, 532] on button "Continue" at bounding box center [896, 530] width 65 height 29
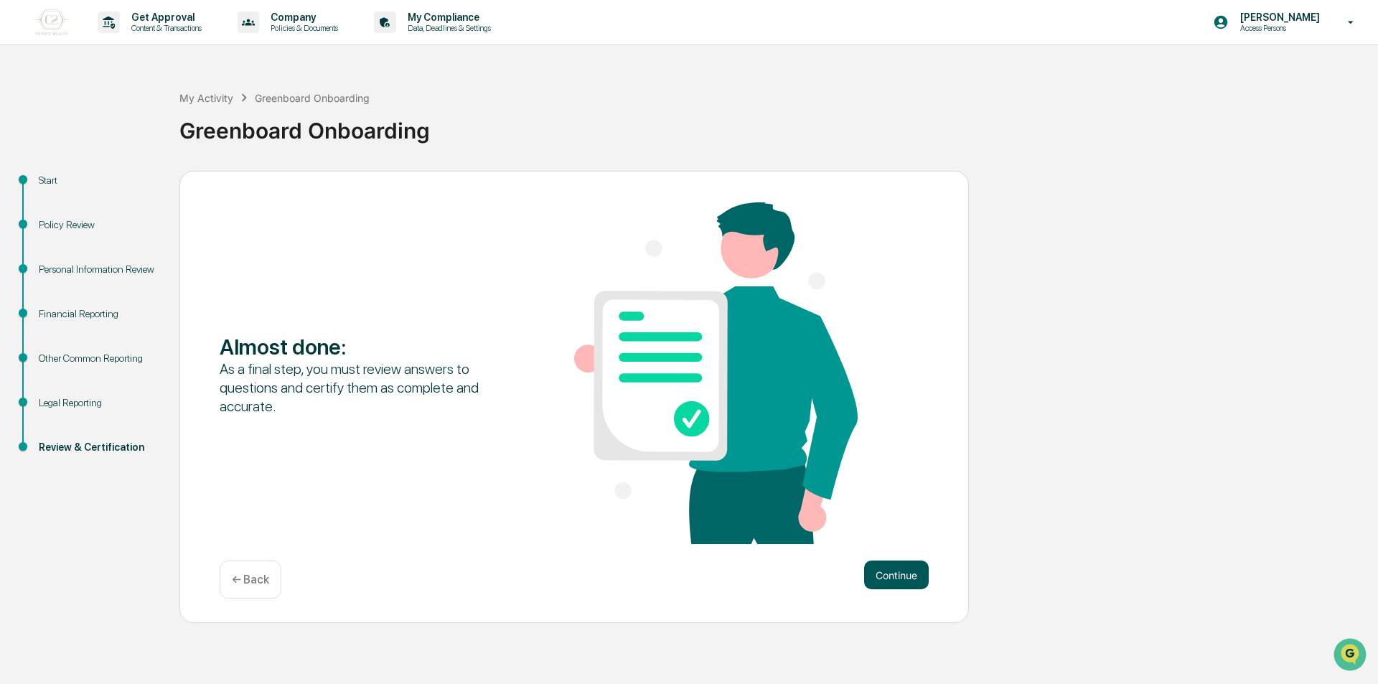
click at [922, 582] on button "Continue" at bounding box center [896, 575] width 65 height 29
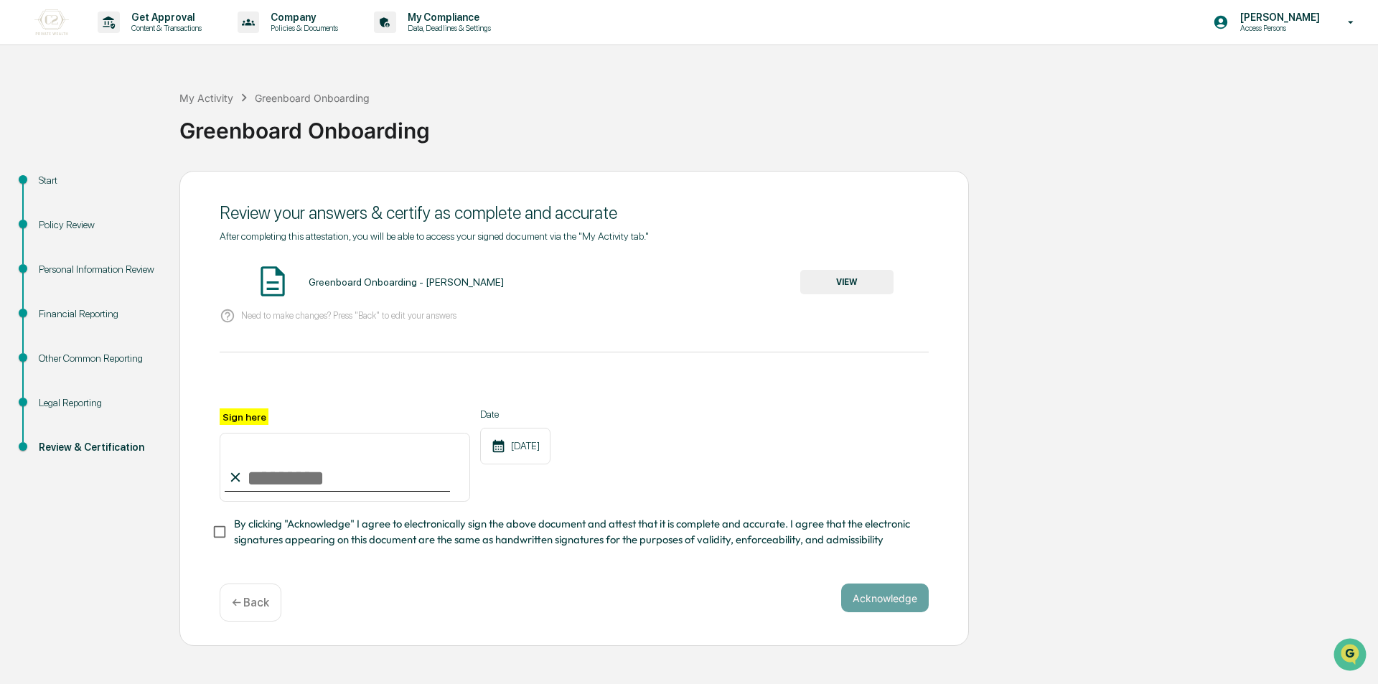
click at [254, 477] on input "Sign here" at bounding box center [345, 467] width 251 height 69
click at [330, 479] on input "Sign here" at bounding box center [345, 467] width 251 height 69
type input "**********"
click at [892, 603] on button "Acknowledge" at bounding box center [885, 598] width 88 height 29
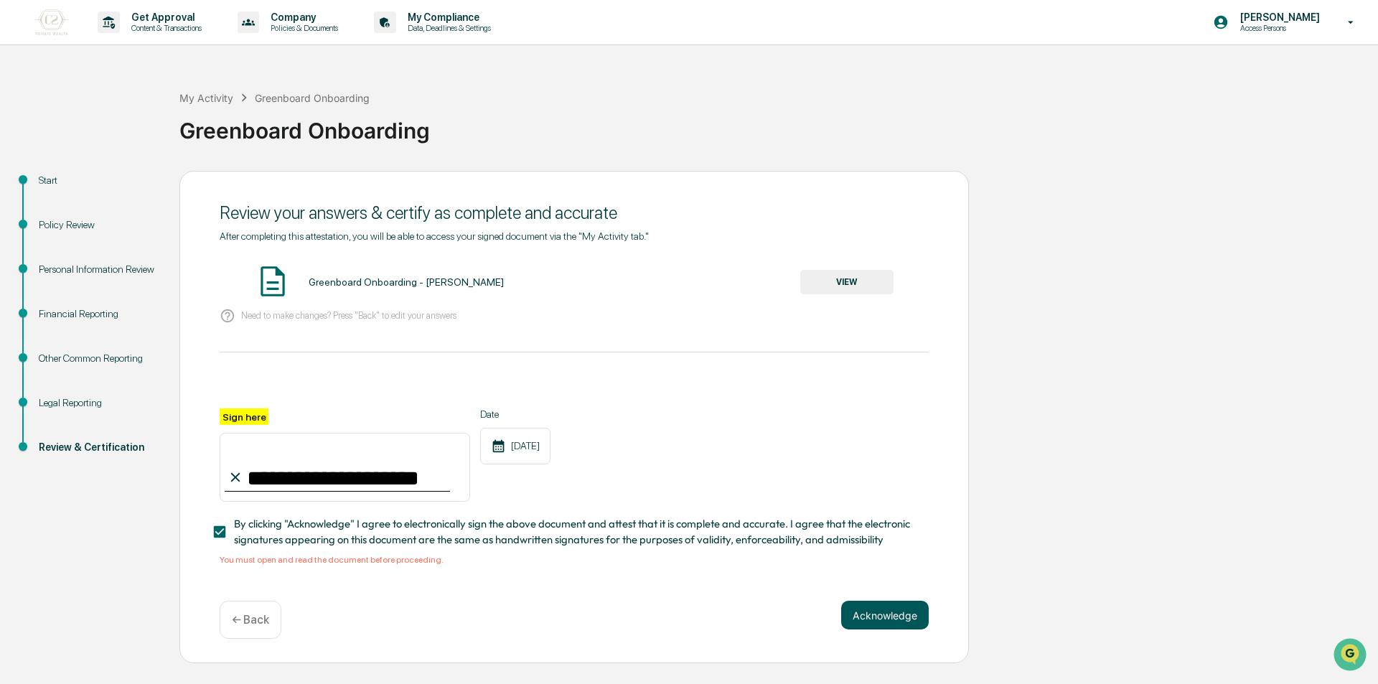
click at [868, 628] on button "Acknowledge" at bounding box center [885, 615] width 88 height 29
click at [835, 284] on button "VIEW" at bounding box center [846, 282] width 93 height 24
